Goal: Task Accomplishment & Management: Manage account settings

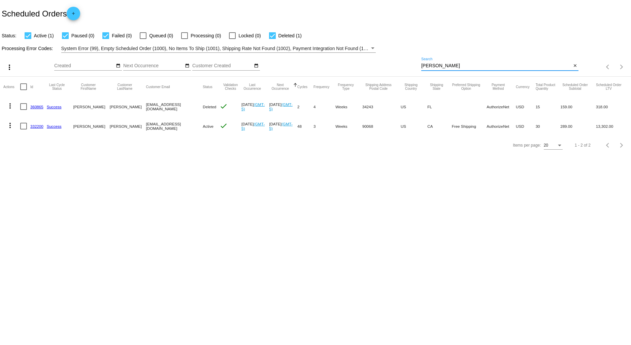
drag, startPoint x: 441, startPoint y: 66, endPoint x: 396, endPoint y: 66, distance: 44.8
click at [396, 66] on div "more_vert Sep Jan Feb Mar [DATE]" at bounding box center [315, 65] width 631 height 24
type input "fish"
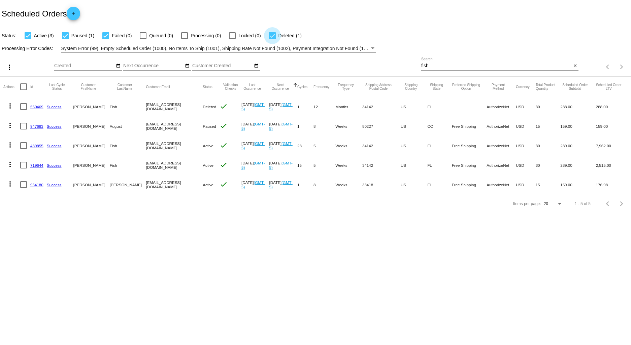
click at [270, 37] on div at bounding box center [272, 35] width 7 height 7
click at [272, 39] on input "Deleted (1)" at bounding box center [272, 39] width 0 height 0
checkbox input "false"
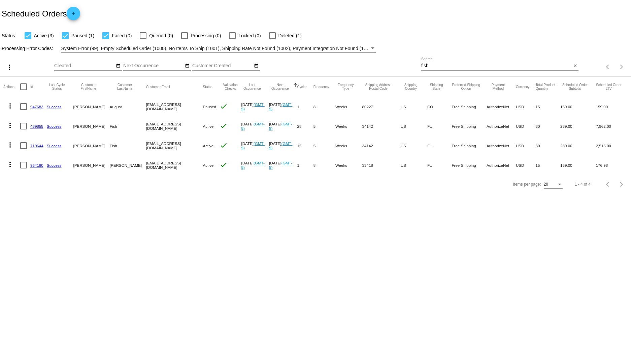
click at [68, 35] on div at bounding box center [65, 35] width 7 height 7
click at [65, 39] on input "Paused (1)" at bounding box center [65, 39] width 0 height 0
checkbox input "false"
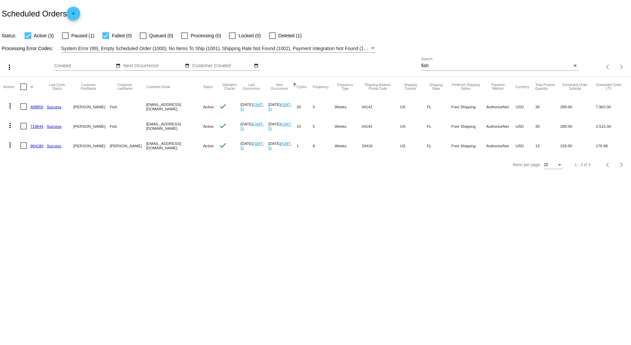
click at [38, 108] on link "489855" at bounding box center [36, 107] width 13 height 4
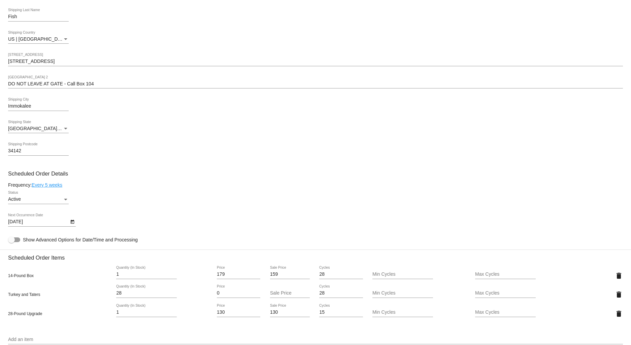
scroll to position [261, 0]
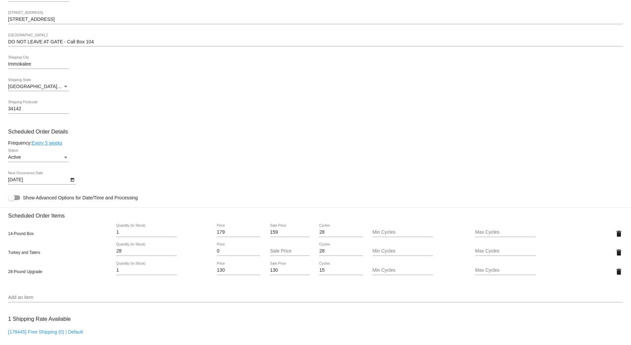
click at [44, 146] on link "Every 5 weeks" at bounding box center [47, 142] width 31 height 5
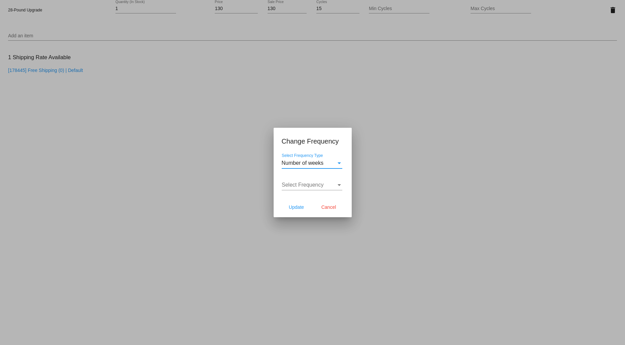
click at [291, 163] on span "Number of weeks" at bounding box center [303, 163] width 42 height 6
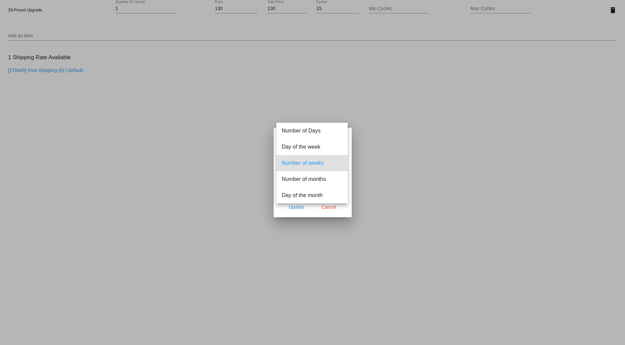
click at [300, 164] on span "Number of weeks" at bounding box center [312, 163] width 61 height 16
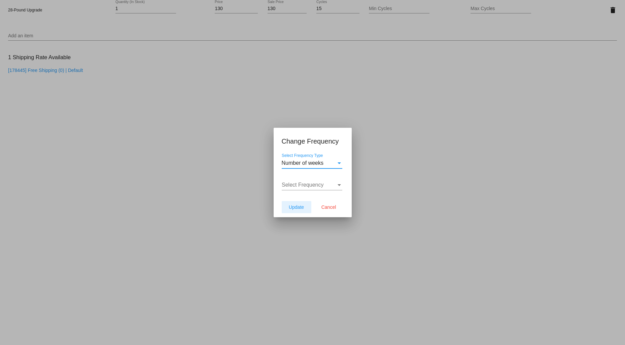
click at [290, 207] on span "Update" at bounding box center [296, 207] width 15 height 5
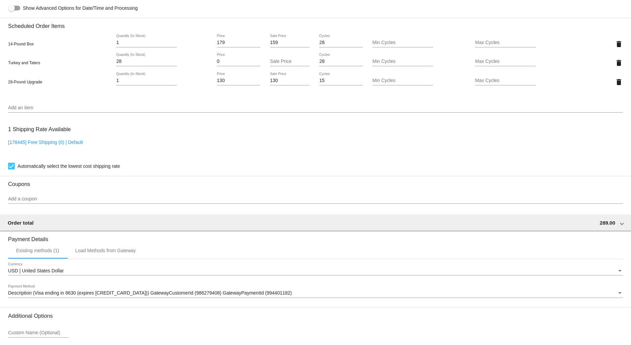
scroll to position [289, 0]
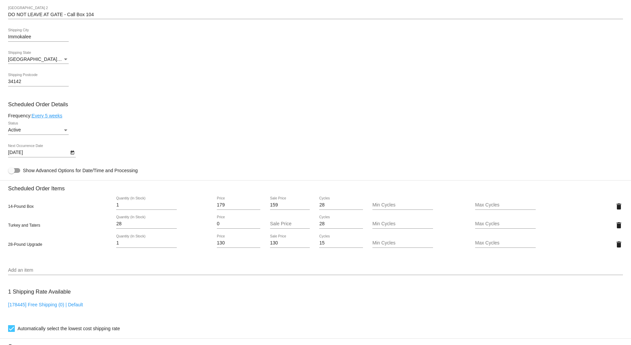
click at [49, 118] on link "Every 5 weeks" at bounding box center [47, 115] width 31 height 5
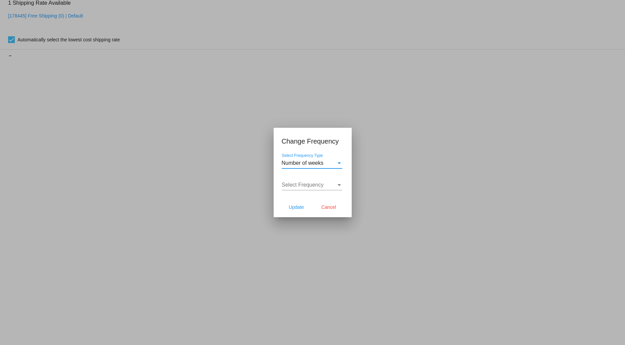
click at [315, 185] on span "Select Frequency" at bounding box center [303, 185] width 42 height 6
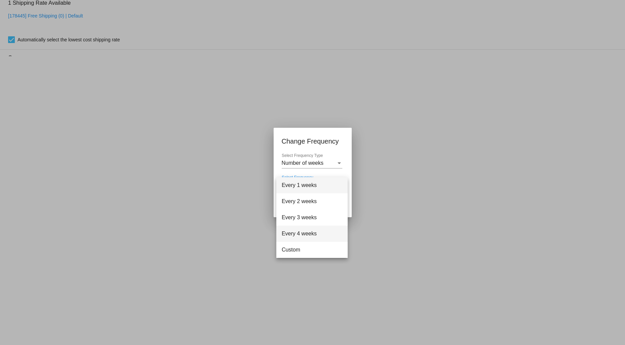
click at [305, 232] on span "Every 4 weeks" at bounding box center [312, 234] width 61 height 16
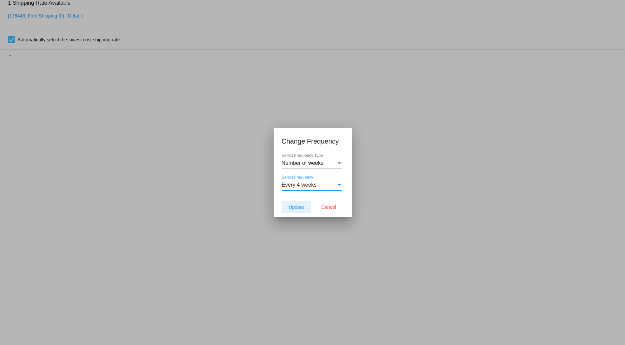
click at [299, 205] on span "Update" at bounding box center [296, 207] width 15 height 5
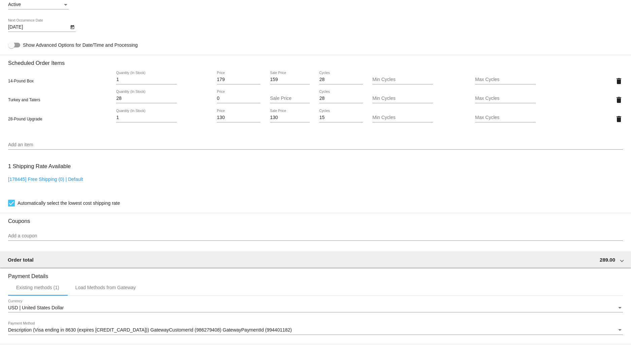
scroll to position [438, 0]
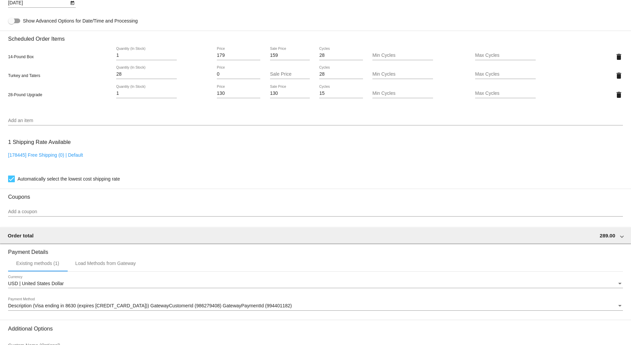
click at [71, 5] on icon "Open calendar" at bounding box center [72, 3] width 4 height 4
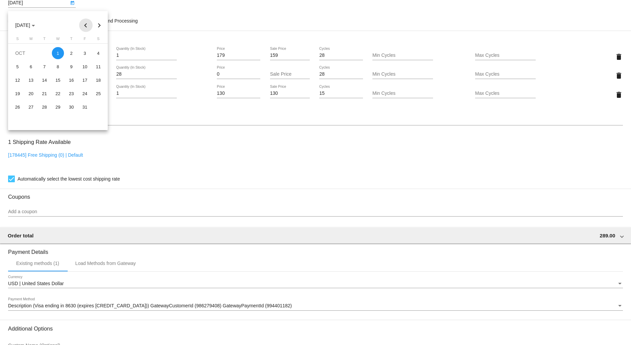
click at [88, 25] on button "Previous month" at bounding box center [85, 25] width 13 height 13
click at [85, 78] on div "12" at bounding box center [85, 80] width 12 height 12
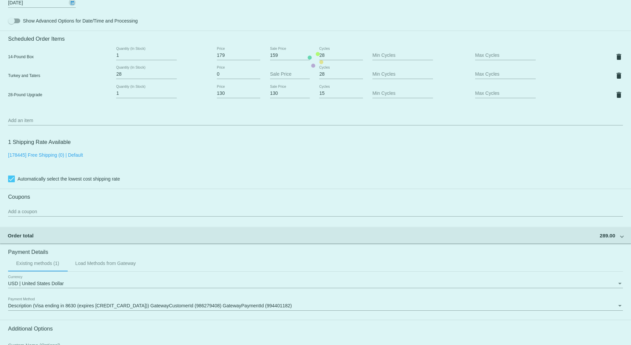
type input "[DATE]"
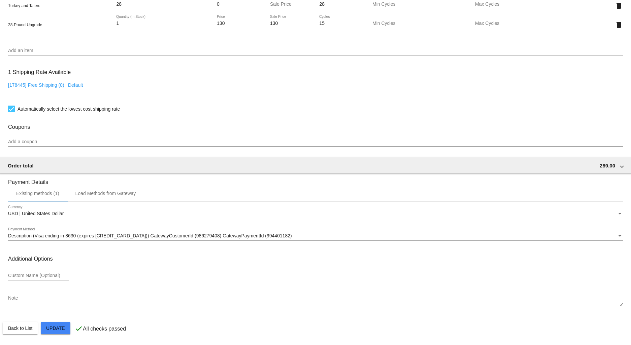
scroll to position [513, 0]
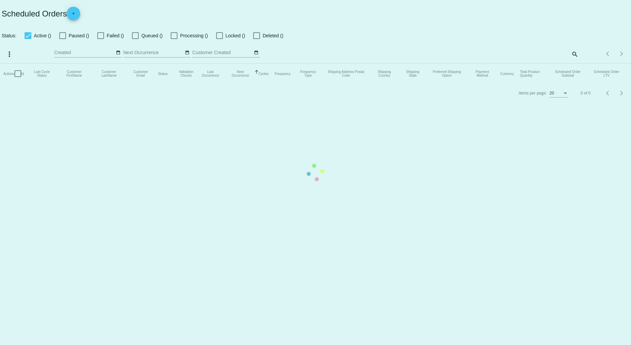
checkbox input "true"
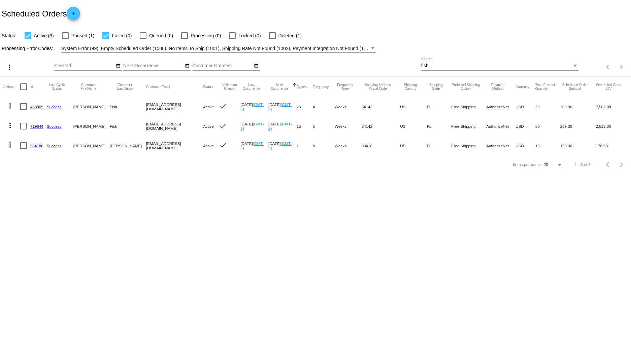
click at [35, 127] on link "719644" at bounding box center [36, 126] width 13 height 4
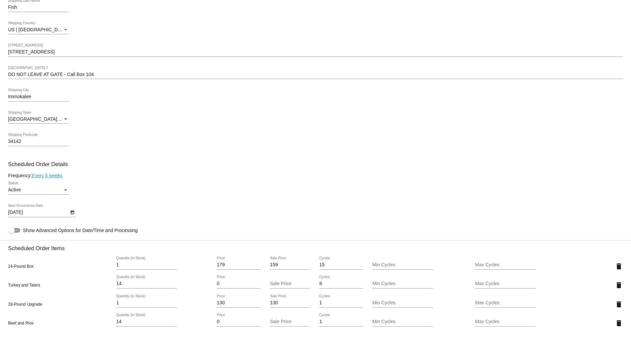
scroll to position [261, 0]
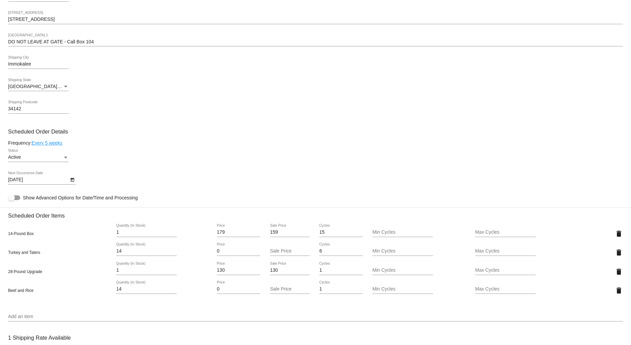
click at [49, 146] on link "Every 5 weeks" at bounding box center [47, 142] width 31 height 5
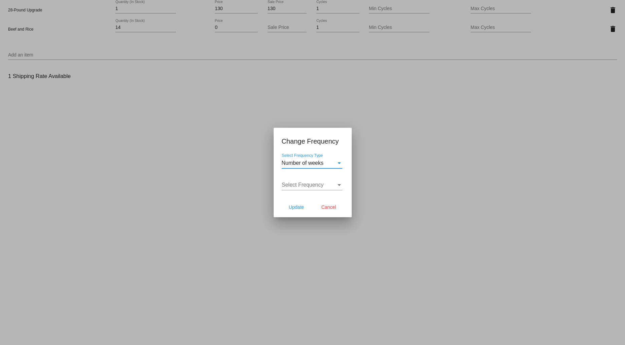
click at [293, 187] on span "Select Frequency" at bounding box center [303, 185] width 42 height 6
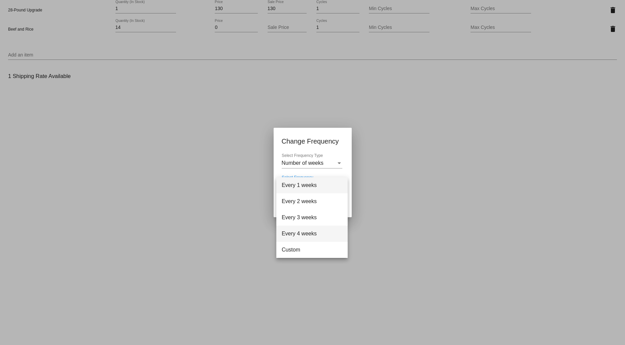
click at [291, 235] on span "Every 4 weeks" at bounding box center [312, 234] width 61 height 16
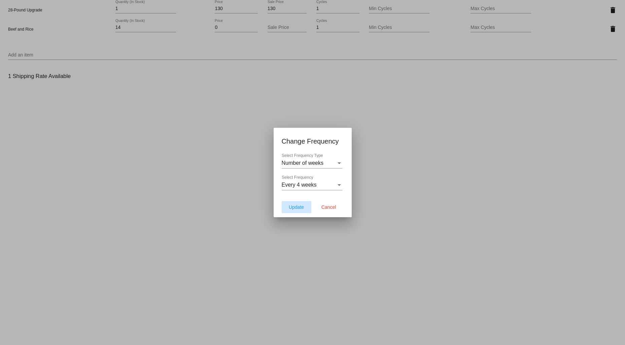
click at [295, 209] on span "Update" at bounding box center [296, 207] width 15 height 5
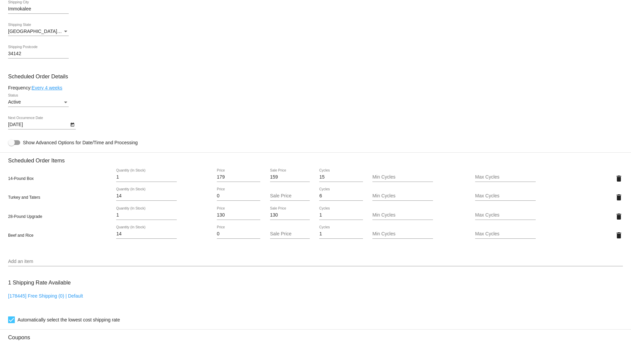
scroll to position [299, 0]
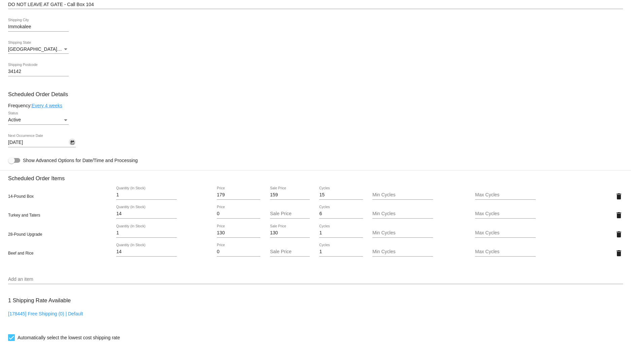
click at [70, 146] on icon "Open calendar" at bounding box center [72, 143] width 5 height 8
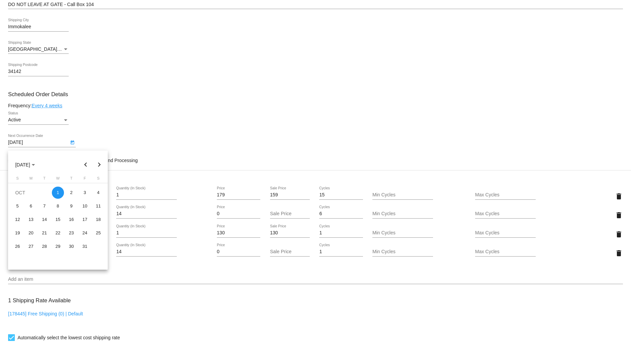
click at [85, 163] on button "Previous month" at bounding box center [85, 164] width 13 height 13
click at [85, 217] on div "12" at bounding box center [85, 220] width 12 height 12
type input "[DATE]"
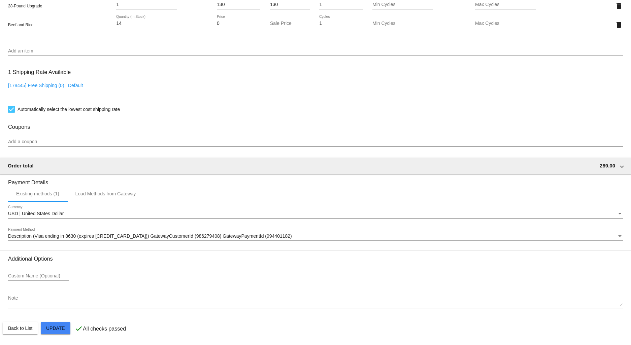
scroll to position [532, 0]
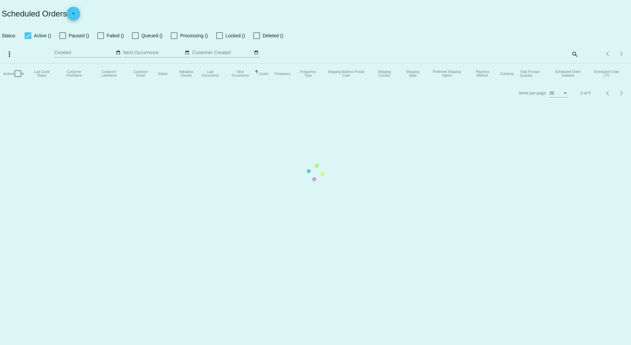
checkbox input "true"
